Goal: Transaction & Acquisition: Purchase product/service

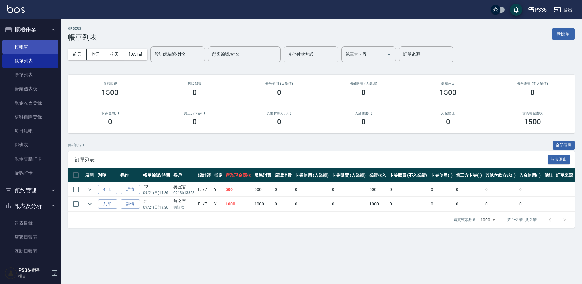
click at [24, 47] on link "打帳單" at bounding box center [30, 47] width 56 height 14
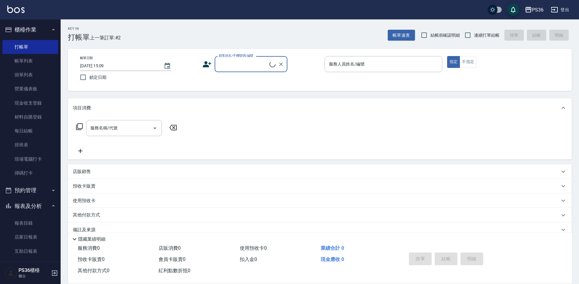
click at [229, 66] on input "顧客姓名/手機號碼/編號" at bounding box center [243, 64] width 52 height 11
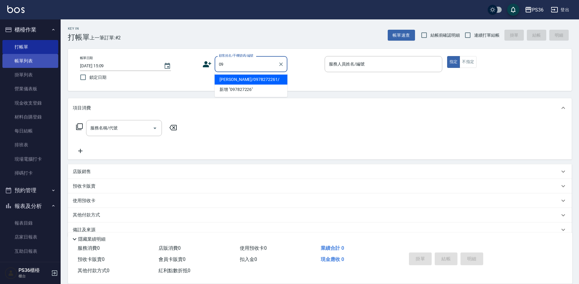
type input "0"
click at [233, 79] on li "新增 "0966463702"" at bounding box center [251, 80] width 73 height 10
type input "0966463702"
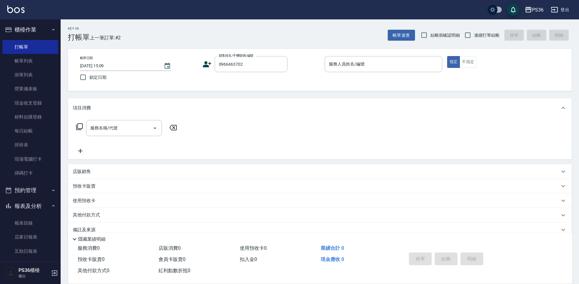
click at [205, 64] on icon at bounding box center [207, 64] width 9 height 9
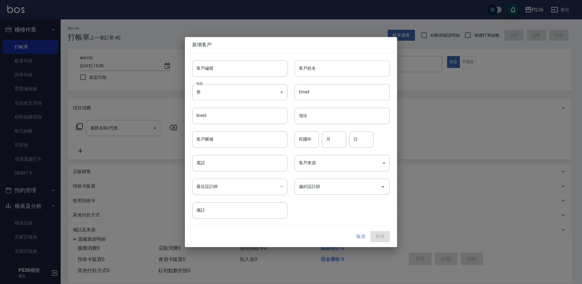
type input "0966463702"
click at [320, 66] on input "客戶姓名" at bounding box center [342, 68] width 95 height 16
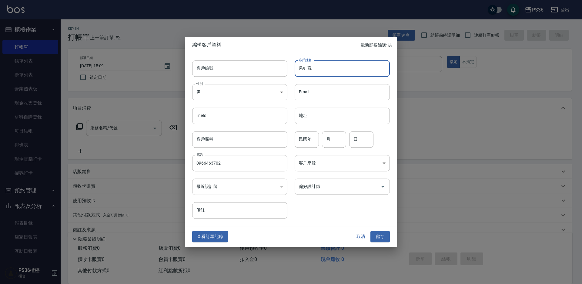
type input "呂虹寬"
click at [317, 189] on input "偏好設計師" at bounding box center [337, 186] width 81 height 11
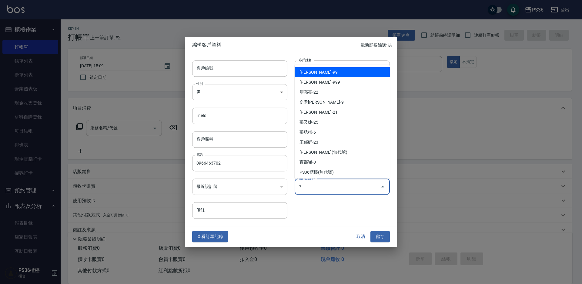
type input "臆[PERSON_NAME]"
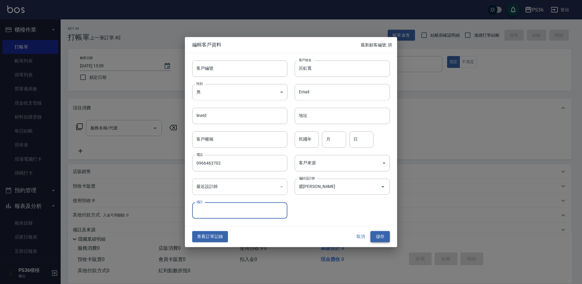
click at [382, 237] on button "儲存" at bounding box center [380, 236] width 19 height 11
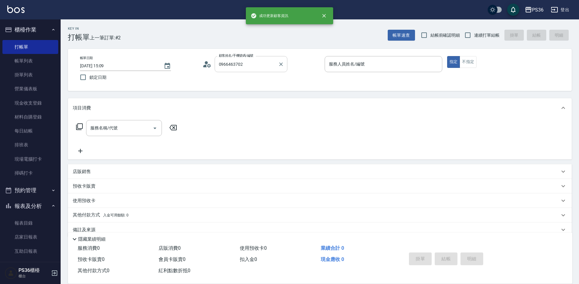
click at [247, 66] on input "0966463702" at bounding box center [246, 64] width 58 height 11
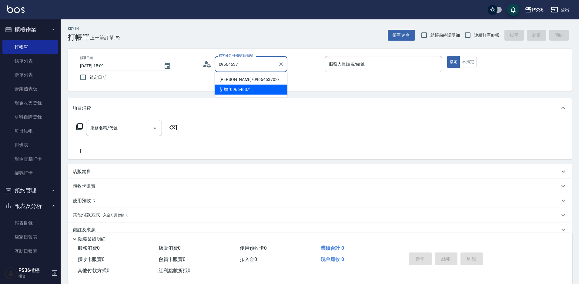
click at [240, 78] on li "[PERSON_NAME]/0966463702/" at bounding box center [251, 80] width 73 height 10
type input "[PERSON_NAME]/0966463702/"
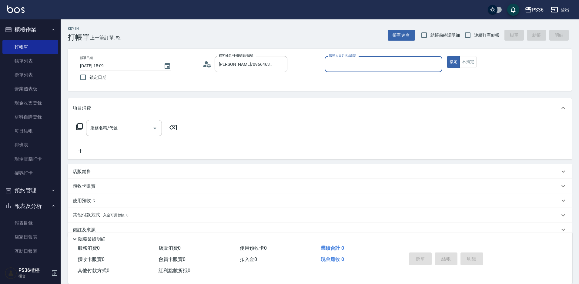
type input "EJ-7"
click at [134, 133] on input "服務名稱/代號" at bounding box center [119, 128] width 61 height 11
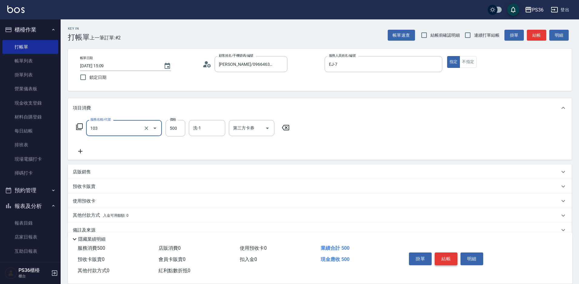
type input "B級洗剪(103)"
click at [440, 257] on button "結帳" at bounding box center [446, 259] width 23 height 13
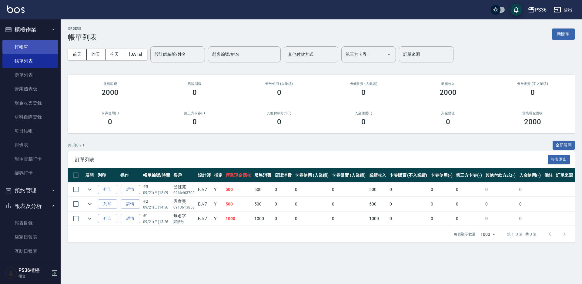
click at [28, 49] on link "打帳單" at bounding box center [30, 47] width 56 height 14
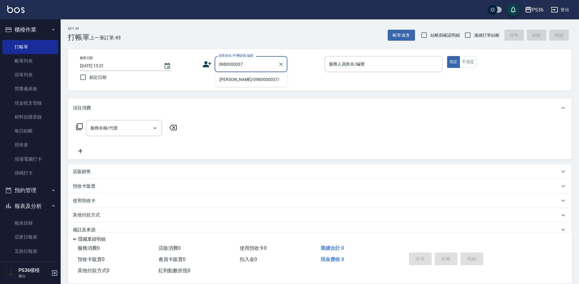
click at [236, 80] on li "[PERSON_NAME]/0980000037/" at bounding box center [251, 80] width 73 height 10
type input "[PERSON_NAME]/0980000037/"
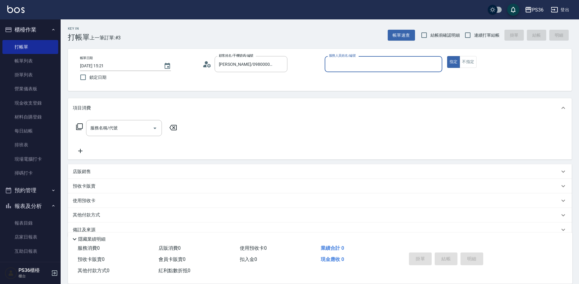
type input "[PERSON_NAME]-1"
click at [79, 126] on icon at bounding box center [79, 126] width 7 height 7
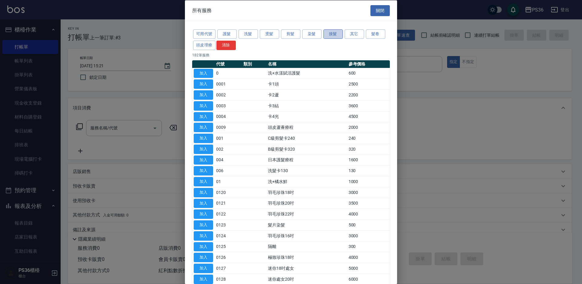
click at [324, 33] on button "接髮" at bounding box center [333, 33] width 19 height 9
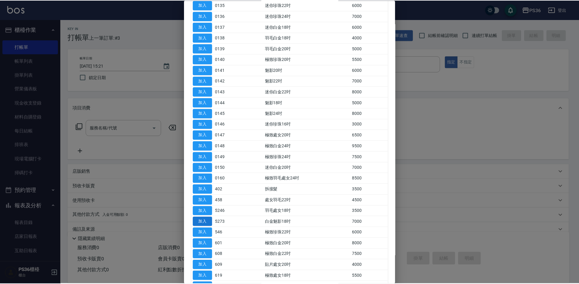
scroll to position [212, 0]
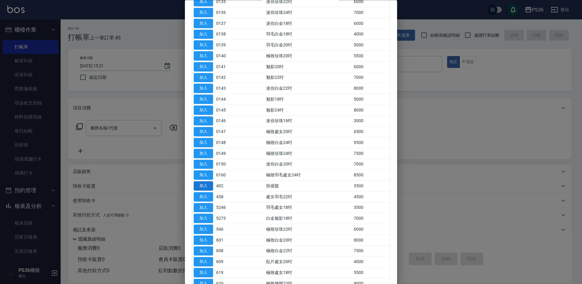
click at [198, 189] on button "加入" at bounding box center [203, 186] width 19 height 9
type input "拆接髮(402)"
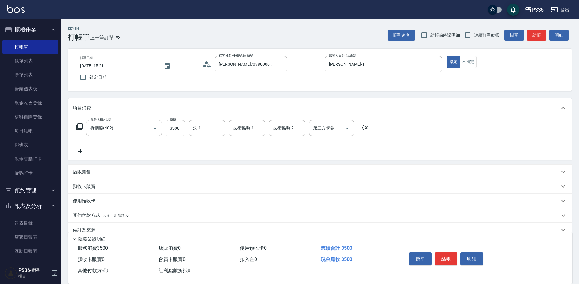
click at [175, 127] on input "3500" at bounding box center [176, 128] width 20 height 16
type input "5000"
click at [239, 129] on input "技術協助-1" at bounding box center [247, 128] width 31 height 11
type input "酪梨-21"
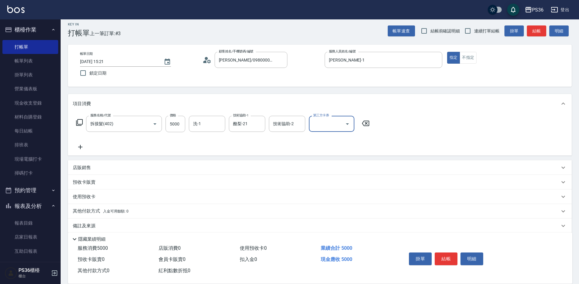
scroll to position [12, 0]
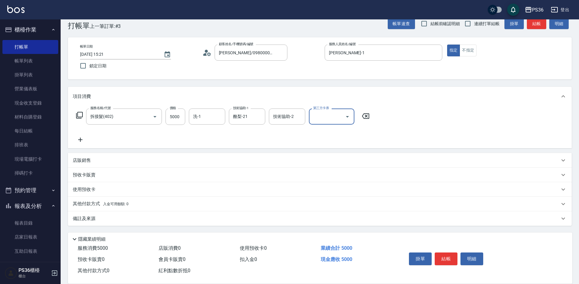
click at [91, 200] on div "其他付款方式 入金可用餘額: 0" at bounding box center [320, 204] width 504 height 15
click at [86, 204] on p "其他付款方式 入金可用餘額: 0" at bounding box center [101, 204] width 56 height 7
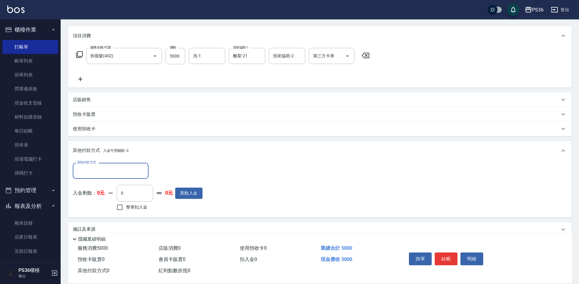
scroll to position [82, 0]
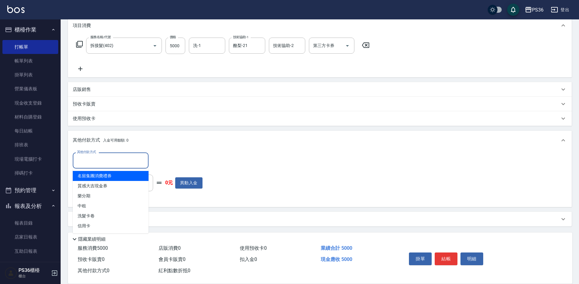
click at [96, 162] on input "其他付款方式" at bounding box center [111, 160] width 70 height 11
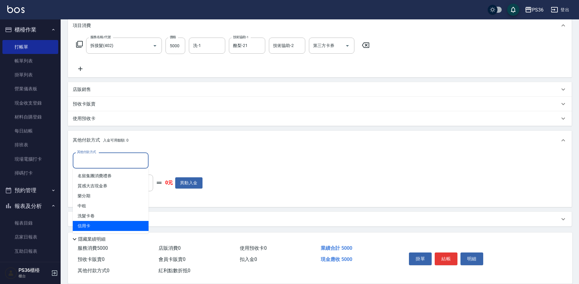
click at [95, 224] on span "信用卡" at bounding box center [111, 226] width 76 height 10
type input "信用卡"
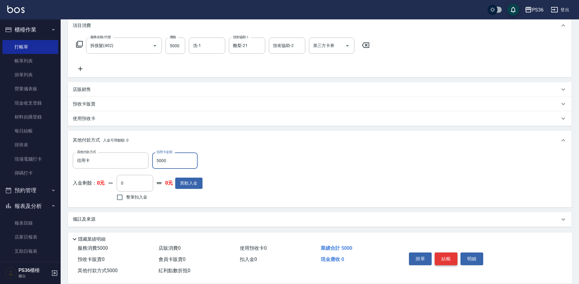
type input "5000"
click at [449, 259] on button "結帳" at bounding box center [446, 259] width 23 height 13
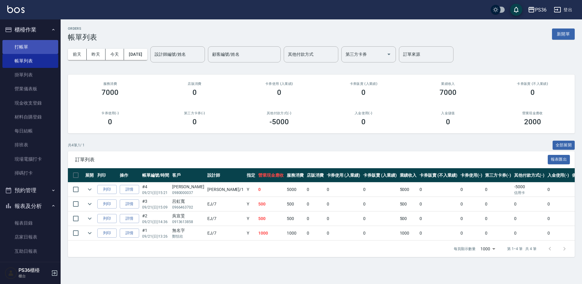
click at [37, 50] on link "打帳單" at bounding box center [30, 47] width 56 height 14
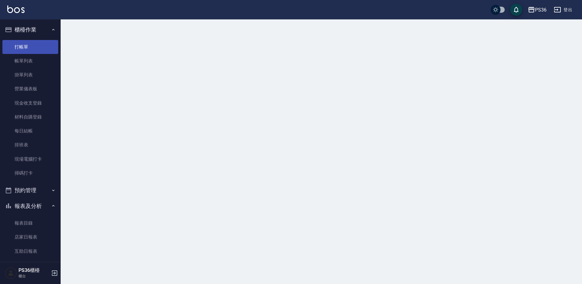
click at [37, 50] on link "打帳單" at bounding box center [30, 47] width 56 height 14
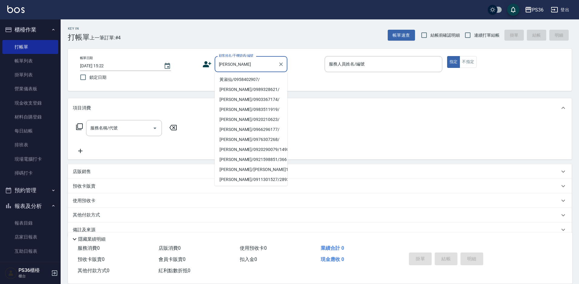
click at [234, 81] on li "黃淑仙/0958402907/" at bounding box center [251, 80] width 73 height 10
type input "黃淑仙/0958402907/"
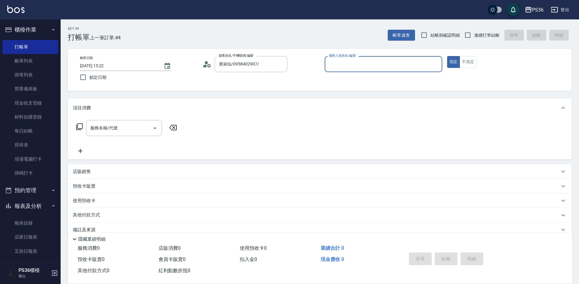
type input "[PERSON_NAME]-1"
click at [209, 65] on icon at bounding box center [207, 64] width 9 height 9
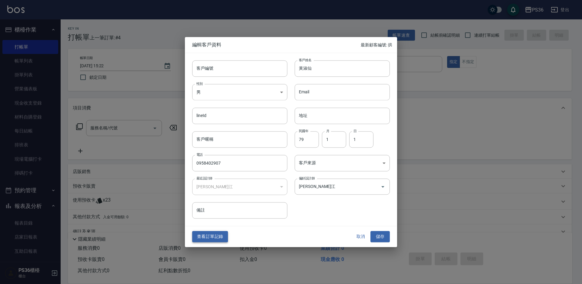
click at [227, 239] on button "查看訂單記錄" at bounding box center [210, 236] width 36 height 11
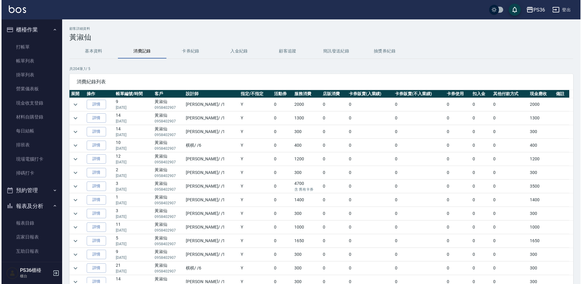
scroll to position [61, 0]
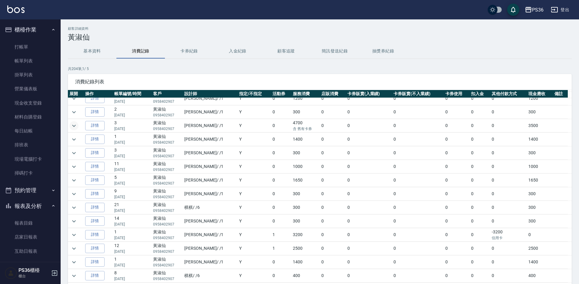
click at [78, 125] on button "expand row" at bounding box center [73, 125] width 9 height 9
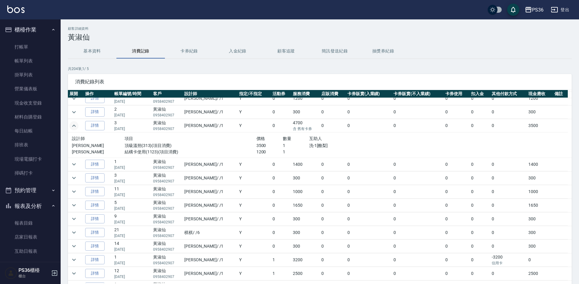
click at [78, 125] on button "expand row" at bounding box center [73, 125] width 9 height 9
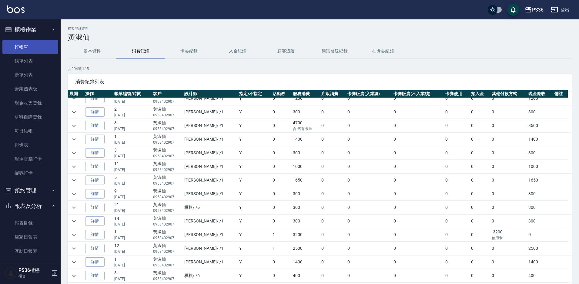
click at [39, 52] on link "打帳單" at bounding box center [30, 47] width 56 height 14
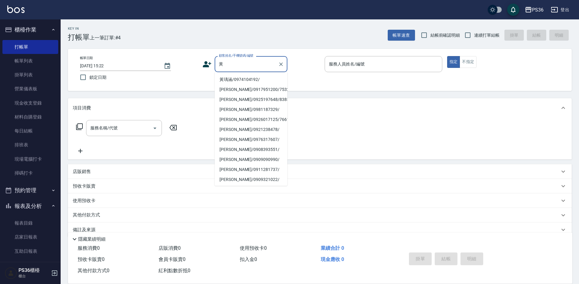
click at [238, 80] on li "黃瑀涵/0974104192/" at bounding box center [251, 80] width 73 height 10
type input "黃瑀涵/0974104192/"
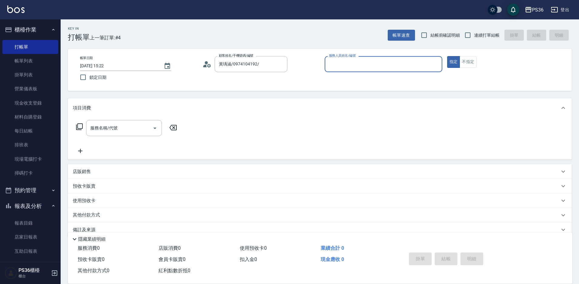
type input "小樂-0"
click at [248, 63] on input "黃瑀涵/0974104192/" at bounding box center [246, 64] width 58 height 11
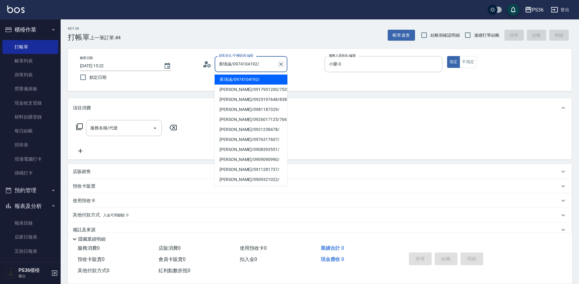
click at [281, 64] on icon "Clear" at bounding box center [281, 64] width 4 height 4
click at [231, 79] on li "黃淑仙/0958402907/" at bounding box center [251, 80] width 73 height 10
type input "黃淑仙/0958402907/"
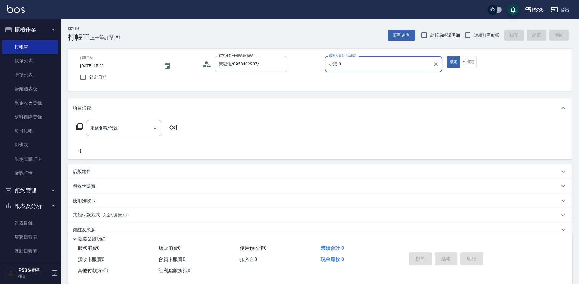
type input "[PERSON_NAME]-1"
click at [80, 129] on icon at bounding box center [79, 126] width 7 height 7
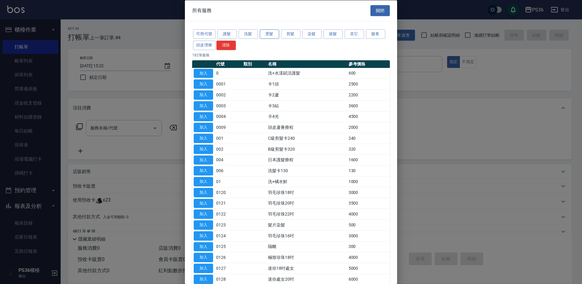
click at [265, 32] on button "燙髮" at bounding box center [269, 33] width 19 height 9
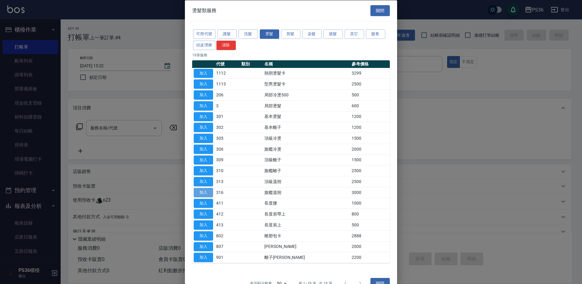
click at [203, 193] on button "加入" at bounding box center [203, 192] width 19 height 9
type input "旗艦溫朔(316)"
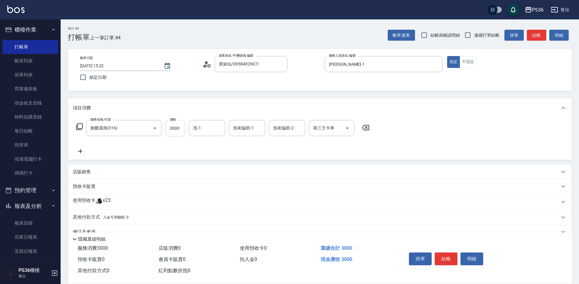
click at [180, 129] on input "3000" at bounding box center [176, 128] width 20 height 16
type input "3500"
click at [441, 258] on button "結帳" at bounding box center [446, 259] width 23 height 13
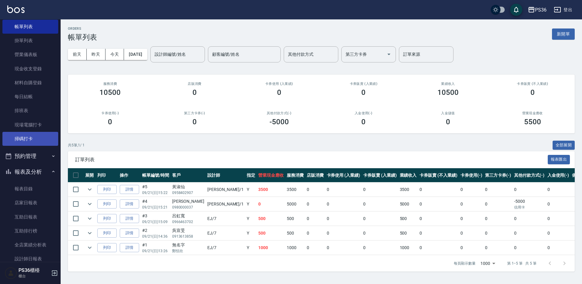
scroll to position [91, 0]
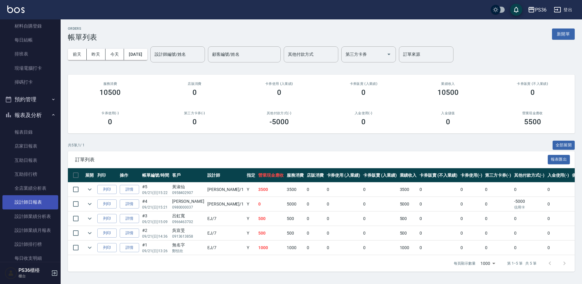
click at [30, 204] on link "設計師日報表" at bounding box center [30, 202] width 56 height 14
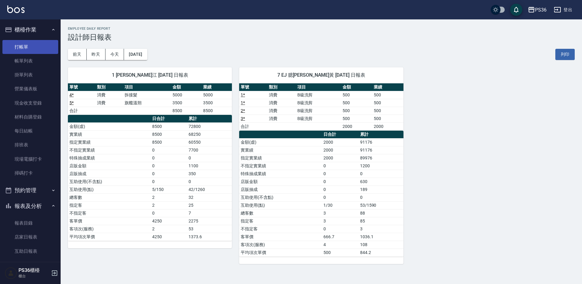
click at [33, 52] on link "打帳單" at bounding box center [30, 47] width 56 height 14
